Goal: Use online tool/utility: Utilize a website feature to perform a specific function

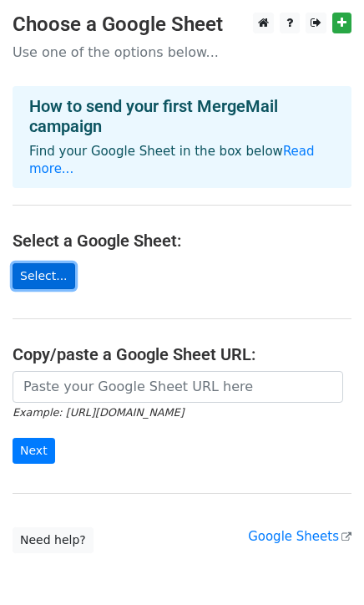
click at [43, 280] on link "Select..." at bounding box center [44, 276] width 63 height 26
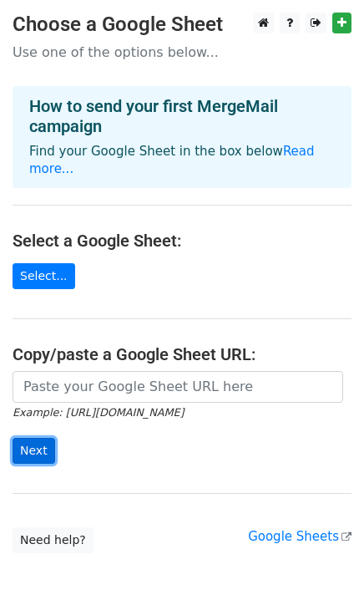
click at [43, 446] on input "Next" at bounding box center [34, 451] width 43 height 26
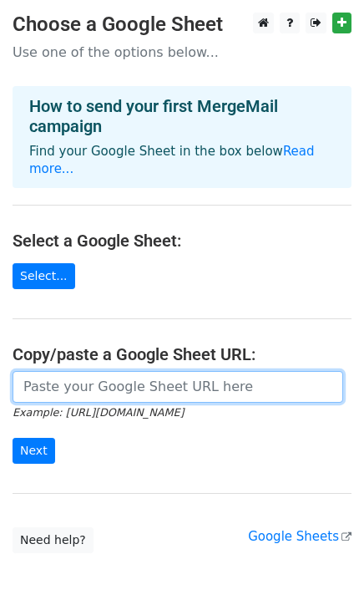
click at [62, 387] on input "url" at bounding box center [178, 387] width 331 height 32
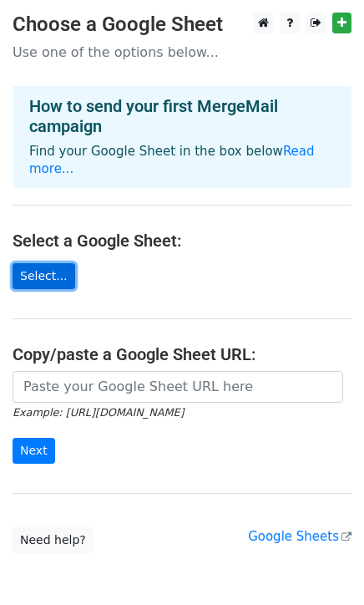
click at [36, 266] on link "Select..." at bounding box center [44, 276] width 63 height 26
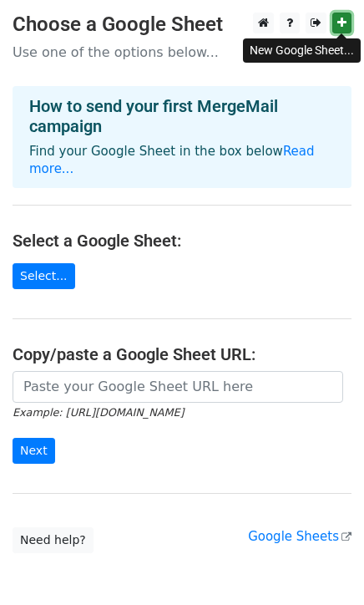
click at [335, 20] on link at bounding box center [341, 23] width 19 height 21
click at [341, 18] on icon at bounding box center [341, 23] width 9 height 12
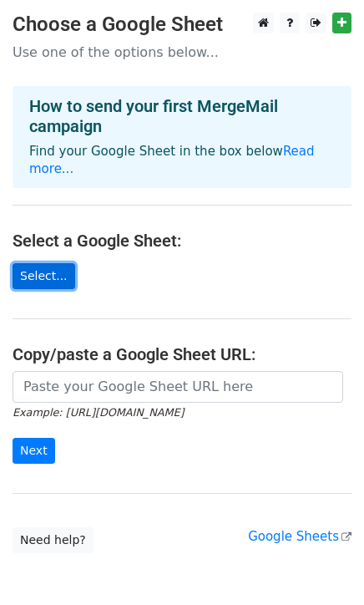
click at [39, 279] on link "Select..." at bounding box center [44, 276] width 63 height 26
click at [35, 271] on link "Select..." at bounding box center [44, 276] width 63 height 26
click at [37, 273] on link "Select..." at bounding box center [44, 276] width 63 height 26
